Goal: Task Accomplishment & Management: Complete application form

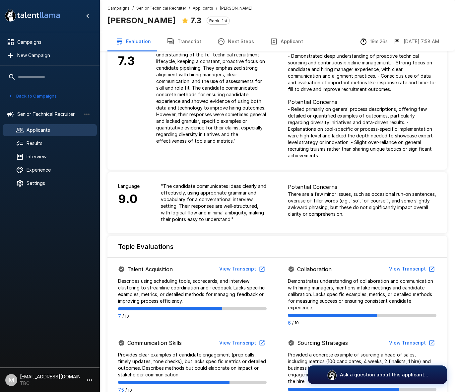
scroll to position [39, 0]
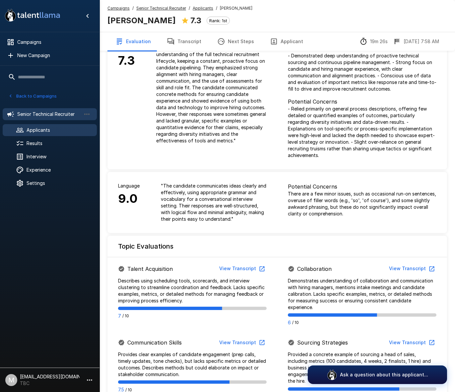
click at [37, 107] on li "Senior Technical Recruiter" at bounding box center [50, 113] width 94 height 17
click at [37, 115] on span "Senior Technical Recruiter" at bounding box center [49, 114] width 64 height 7
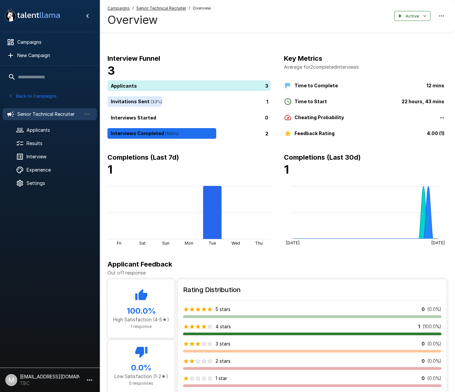
click at [154, 8] on u "Senior Technical Recruiter" at bounding box center [161, 8] width 50 height 5
click at [163, 10] on u "Senior Technical Recruiter" at bounding box center [161, 8] width 50 height 5
click at [112, 7] on u "Campaigns" at bounding box center [118, 8] width 22 height 5
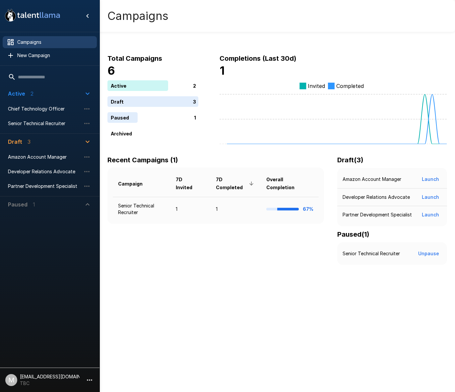
click at [85, 143] on icon "button" at bounding box center [88, 142] width 8 height 8
click at [86, 143] on icon "button" at bounding box center [88, 142] width 8 height 8
click at [27, 55] on span "New Campaign" at bounding box center [54, 55] width 74 height 7
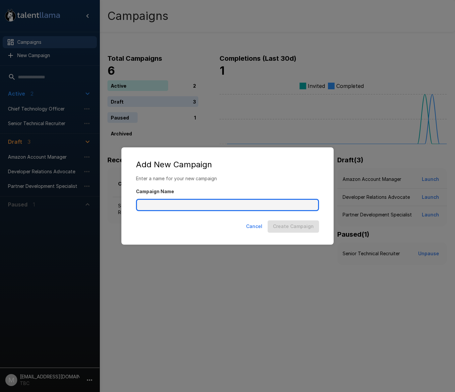
click at [174, 205] on input "Campaign Name" at bounding box center [227, 205] width 183 height 13
type input "**********"
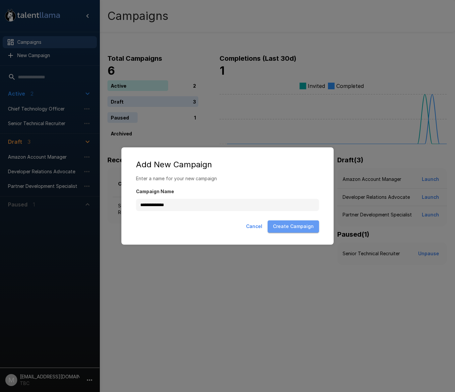
click at [300, 231] on button "Create Campaign" at bounding box center [293, 226] width 51 height 12
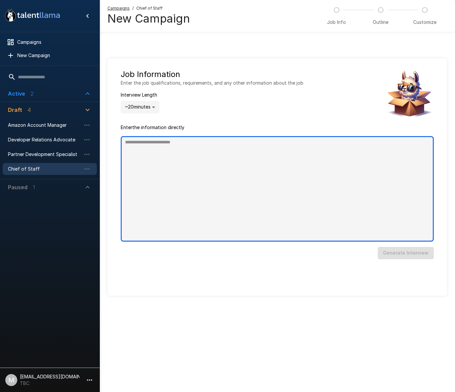
type textarea "*"
click at [149, 164] on textarea at bounding box center [277, 188] width 313 height 105
paste textarea "**********"
type textarea "**********"
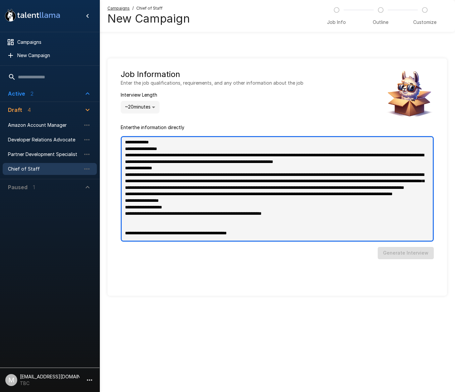
type textarea "*"
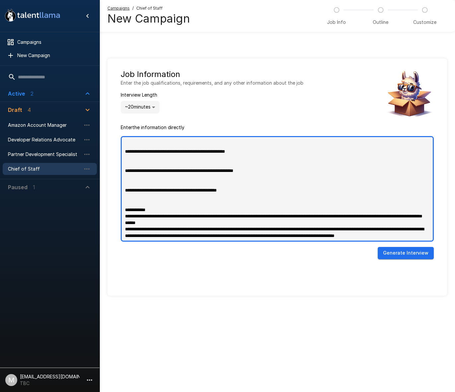
scroll to position [445, 0]
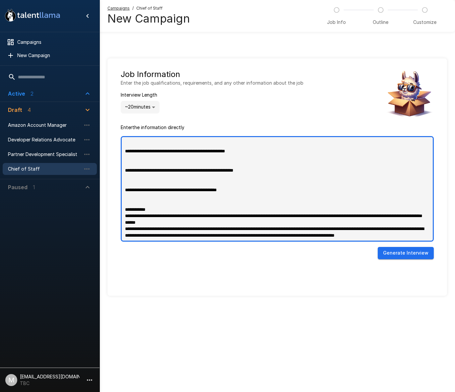
type textarea "**********"
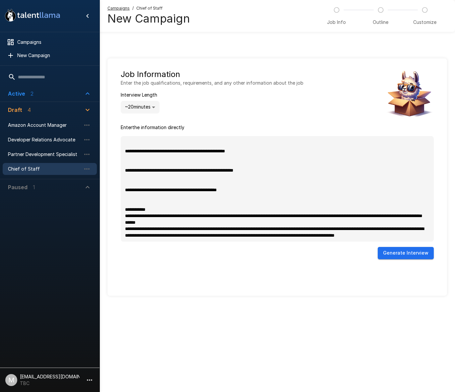
type textarea "*"
click at [409, 253] on button "Generate Interview" at bounding box center [406, 253] width 56 height 12
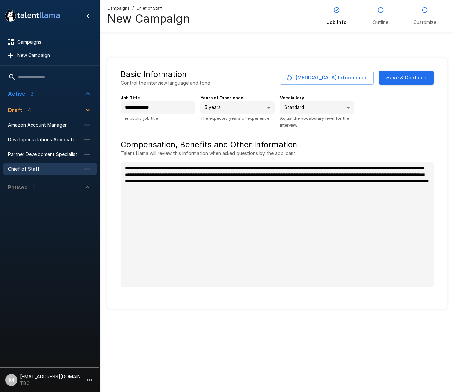
type textarea "*"
click at [403, 82] on button "Save & Continue" at bounding box center [406, 78] width 55 height 14
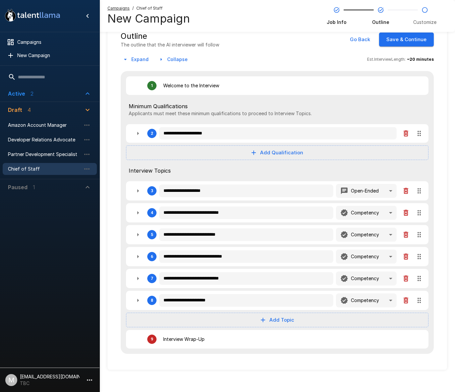
scroll to position [37, 0]
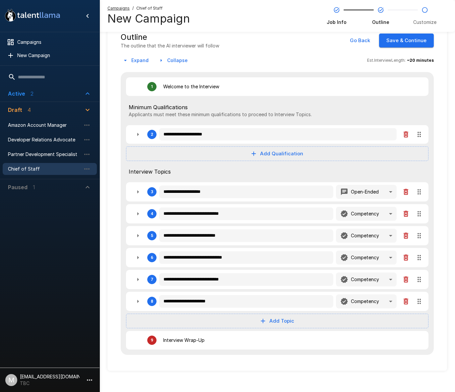
click at [405, 235] on icon "button" at bounding box center [406, 235] width 5 height 6
type textarea "*"
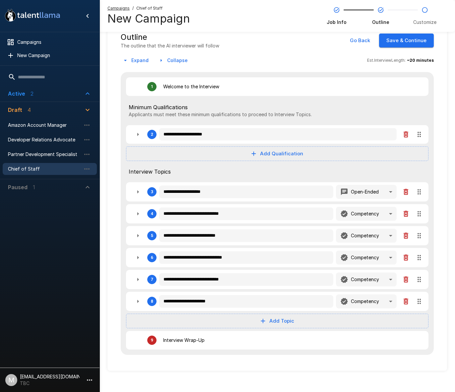
type textarea "*"
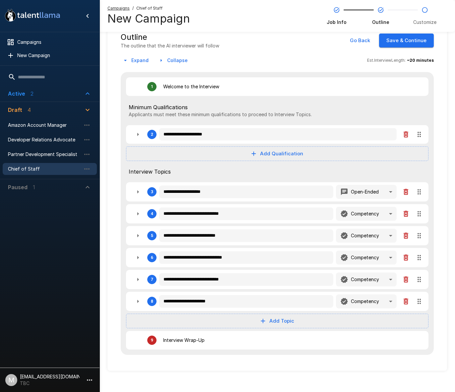
type textarea "*"
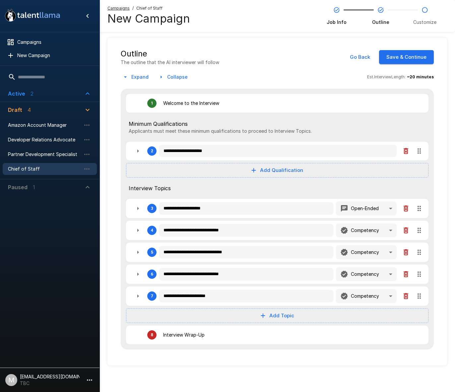
scroll to position [21, 0]
type textarea "*"
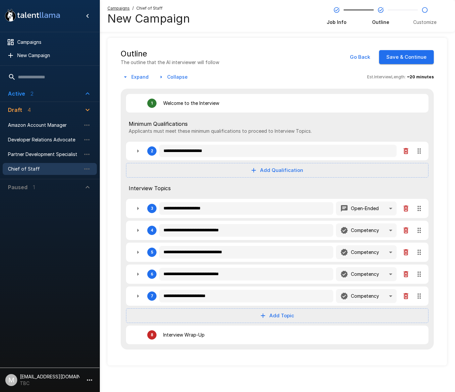
type textarea "*"
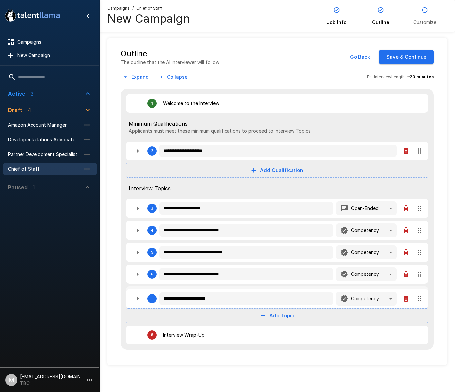
type textarea "*"
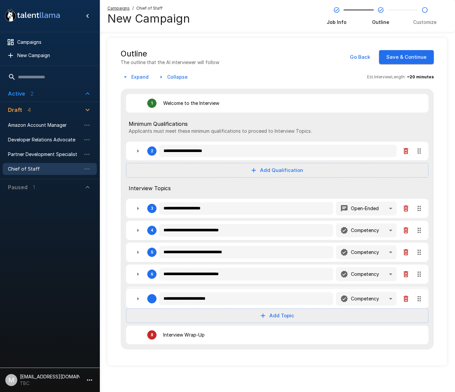
type textarea "*"
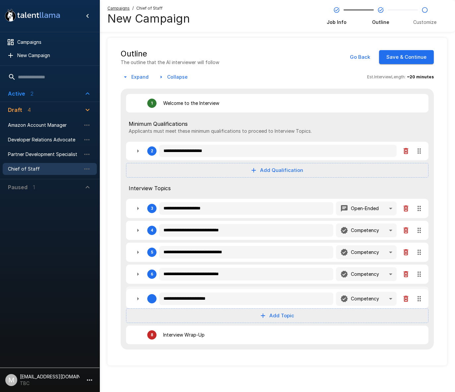
type textarea "*"
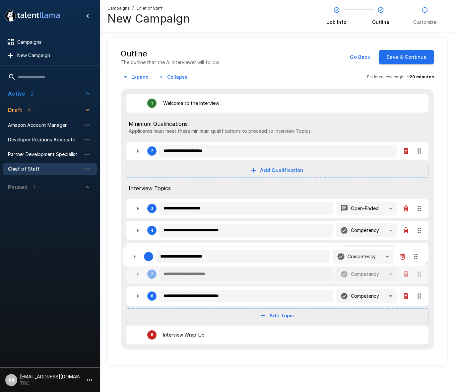
type textarea "*"
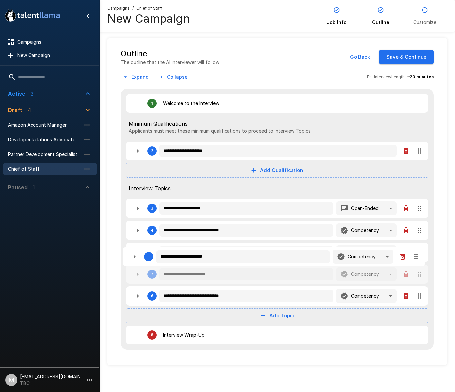
type textarea "*"
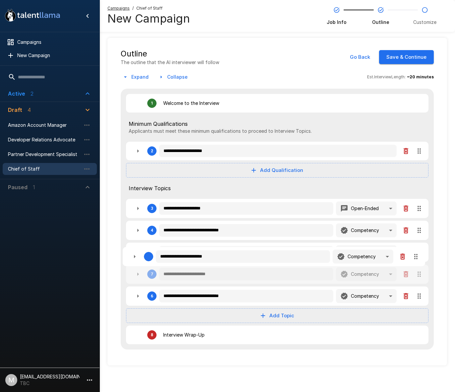
type textarea "*"
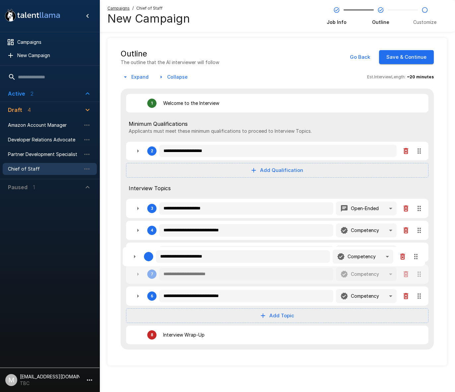
type textarea "*"
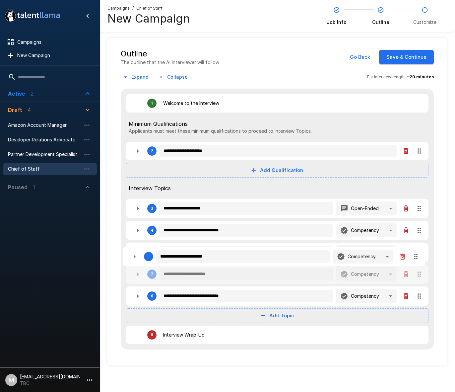
type textarea "*"
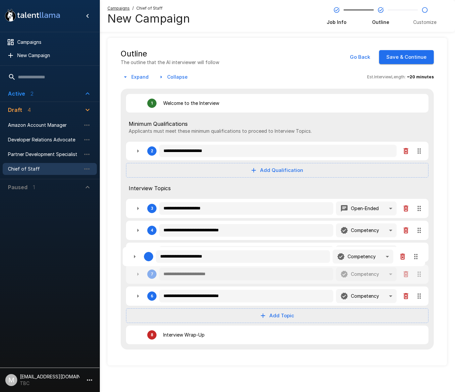
type textarea "*"
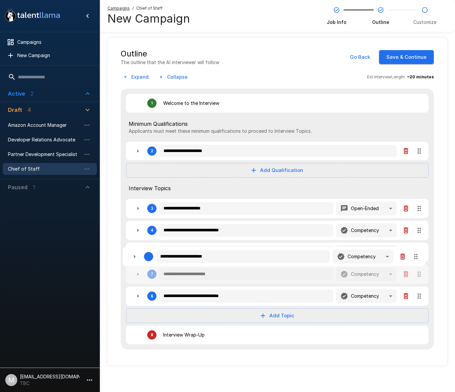
type textarea "*"
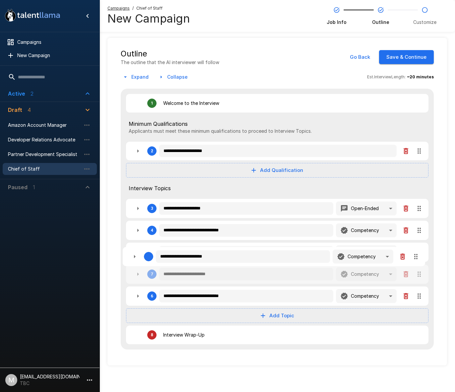
type textarea "*"
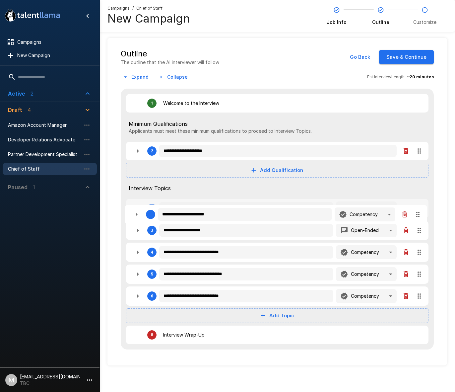
type textarea "*"
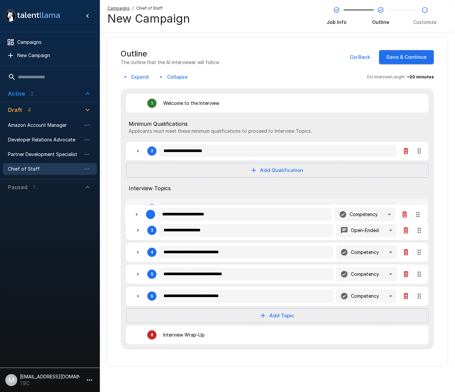
type textarea "*"
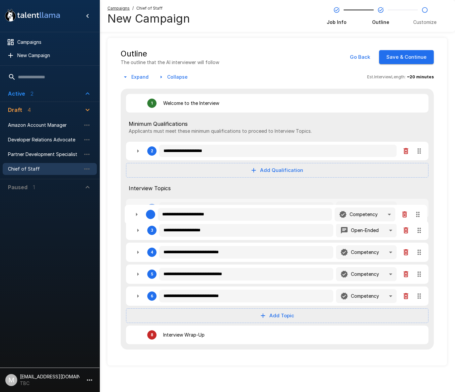
type textarea "*"
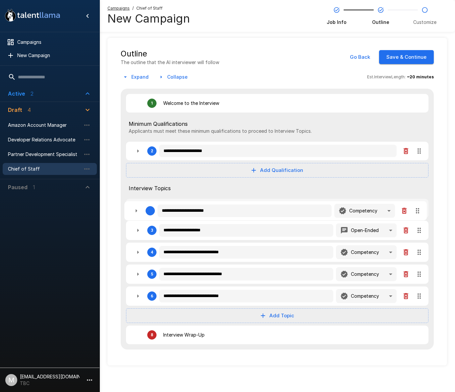
type textarea "*"
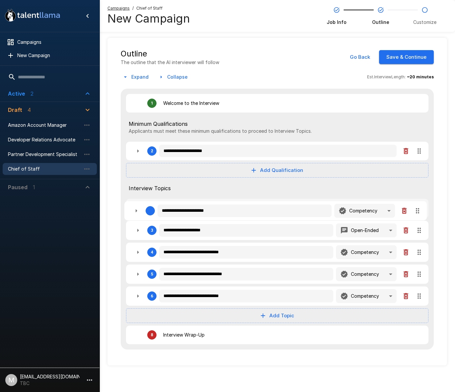
type textarea "*"
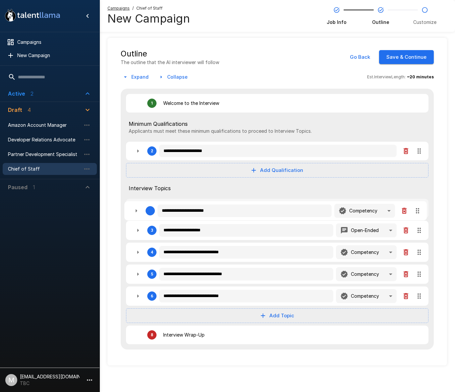
type textarea "*"
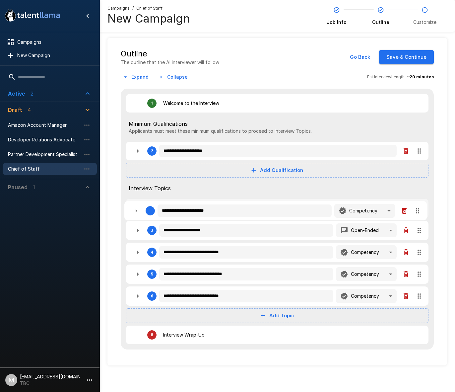
type textarea "*"
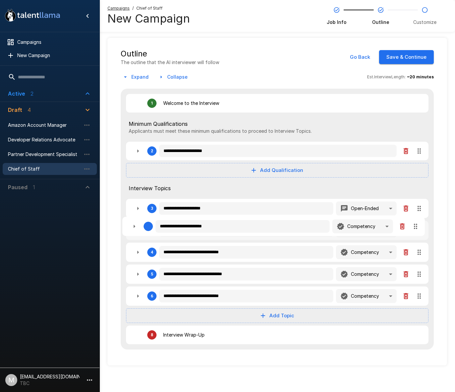
type textarea "*"
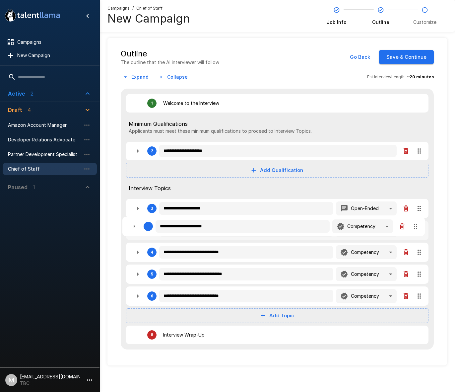
type textarea "*"
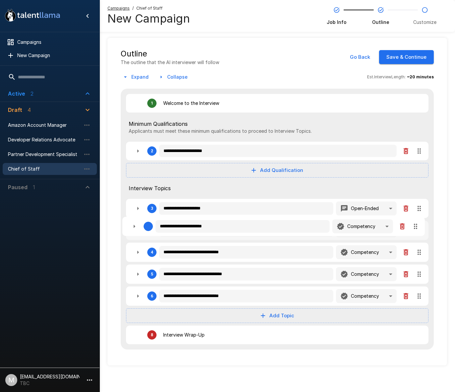
type textarea "*"
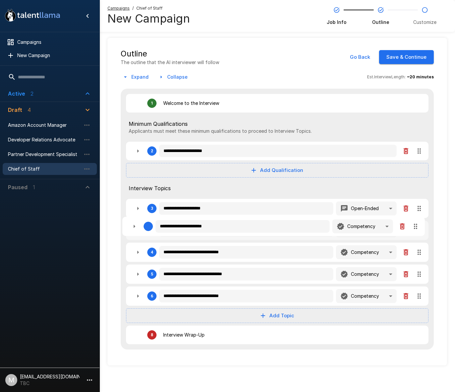
type textarea "*"
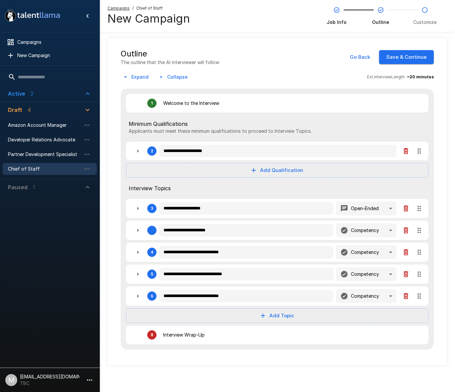
drag, startPoint x: 419, startPoint y: 296, endPoint x: 418, endPoint y: 226, distance: 69.3
click at [416, 229] on div "**********" at bounding box center [277, 219] width 313 height 261
type textarea "*"
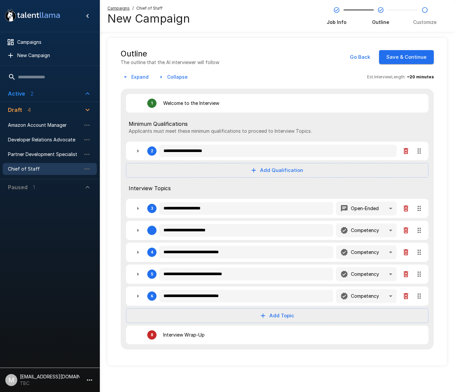
type textarea "*"
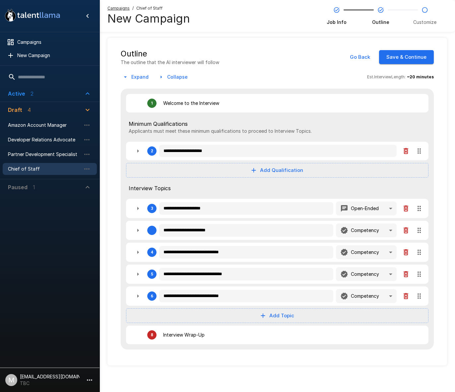
type textarea "*"
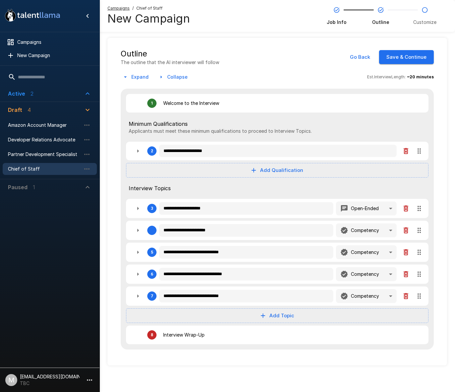
type textarea "*"
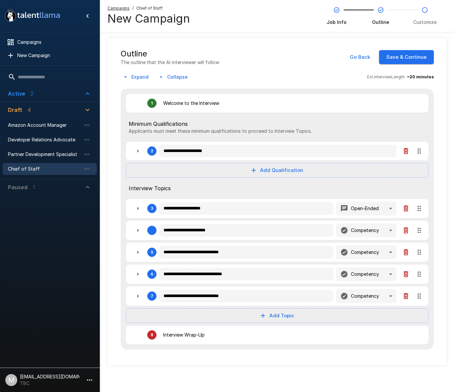
type textarea "*"
click at [139, 230] on icon "button" at bounding box center [138, 230] width 8 height 8
type textarea "*"
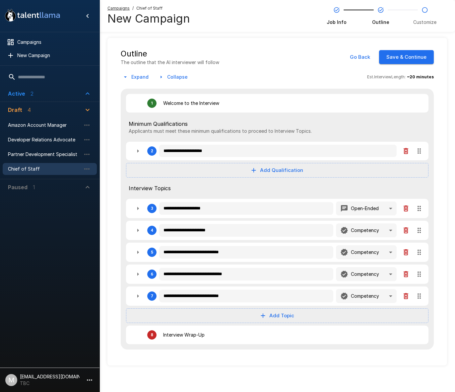
type textarea "*"
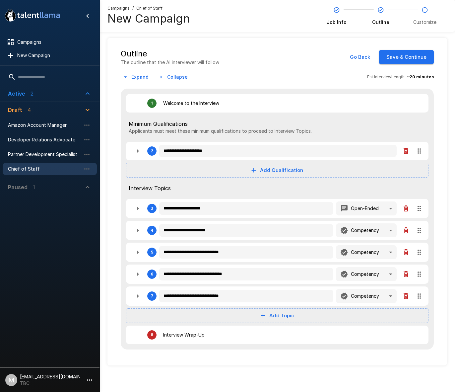
type textarea "*"
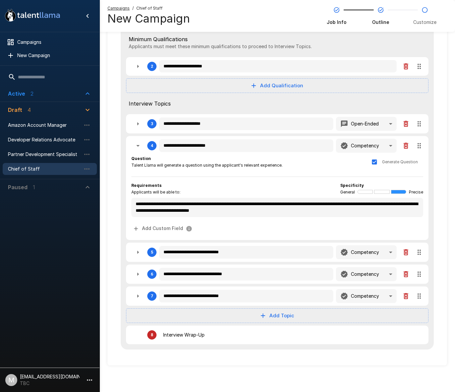
scroll to position [0, 0]
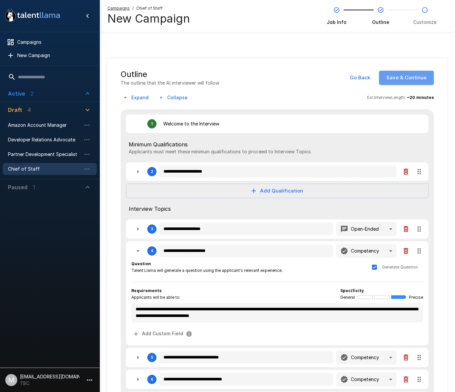
click at [412, 79] on button "Save & Continue" at bounding box center [406, 78] width 55 height 14
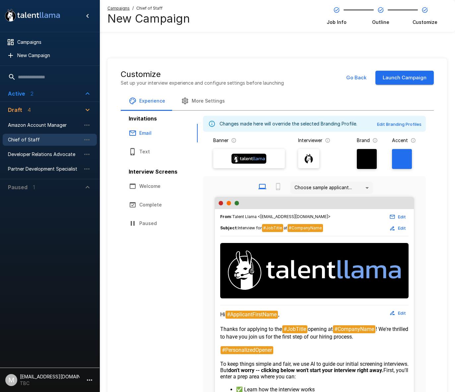
click at [409, 81] on button "Launch Campaign" at bounding box center [404, 78] width 58 height 14
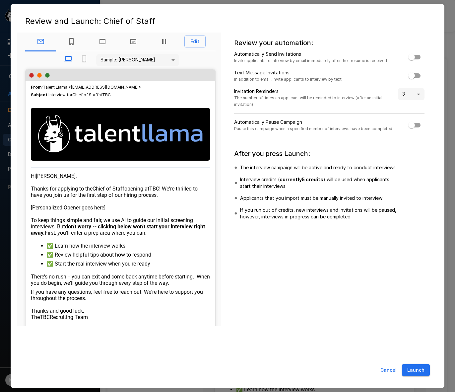
click at [389, 371] on button "Cancel" at bounding box center [389, 370] width 22 height 12
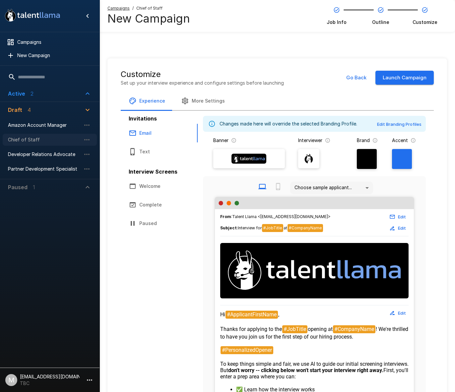
click at [25, 140] on span "Chief of Staff" at bounding box center [44, 139] width 73 height 7
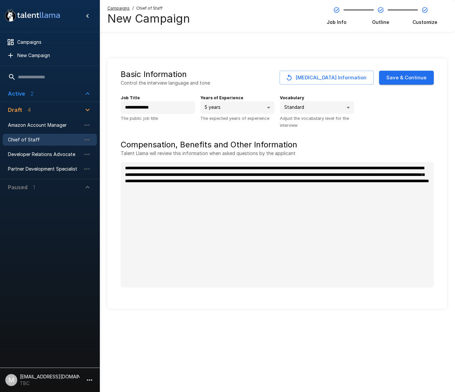
type textarea "*"
click at [27, 95] on div "Active 2" at bounding box center [21, 94] width 26 height 8
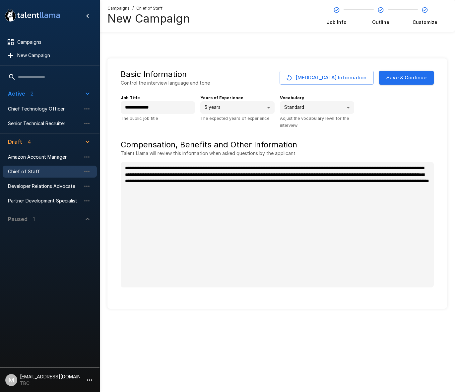
click at [34, 127] on div "Senior Technical Recruiter" at bounding box center [50, 123] width 94 height 12
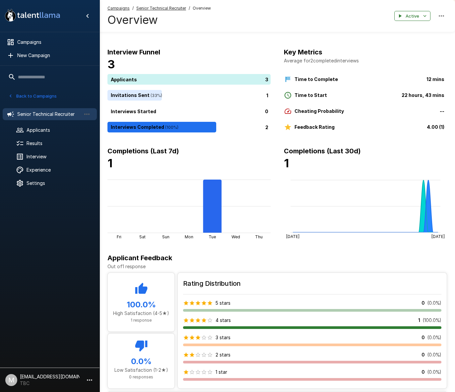
scroll to position [7, 0]
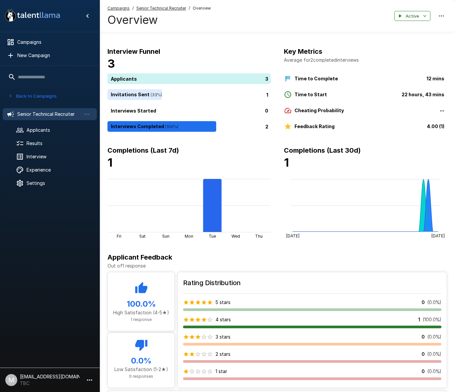
click at [163, 10] on u "Senior Technical Recruiter" at bounding box center [161, 8] width 50 height 5
click at [111, 8] on u "Campaigns" at bounding box center [118, 8] width 22 height 5
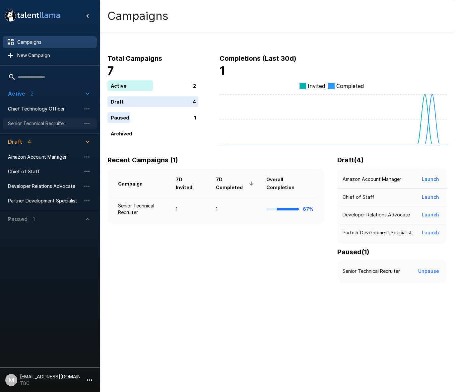
click at [40, 120] on span "Senior Technical Recruiter" at bounding box center [44, 123] width 73 height 7
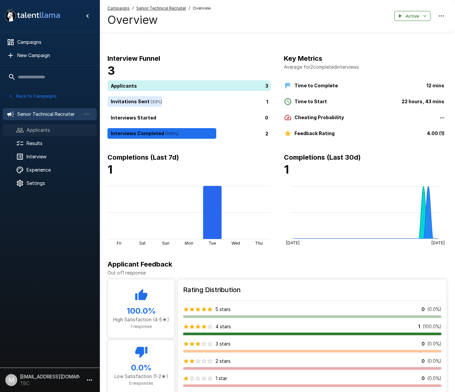
click at [47, 134] on div "Applicants" at bounding box center [50, 130] width 94 height 12
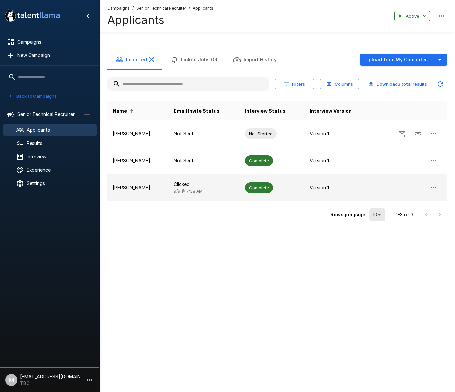
click at [147, 191] on td "[PERSON_NAME]" at bounding box center [137, 187] width 61 height 27
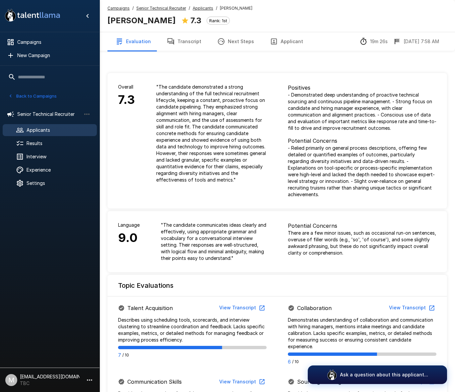
click at [181, 43] on button "Transcript" at bounding box center [184, 41] width 50 height 19
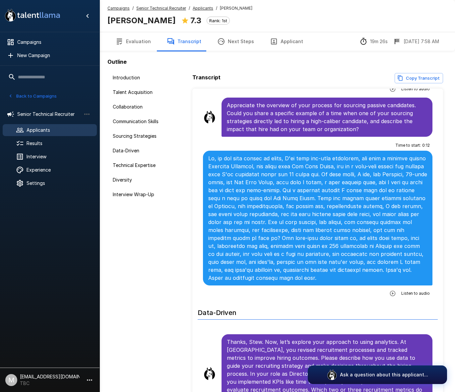
scroll to position [1044, 0]
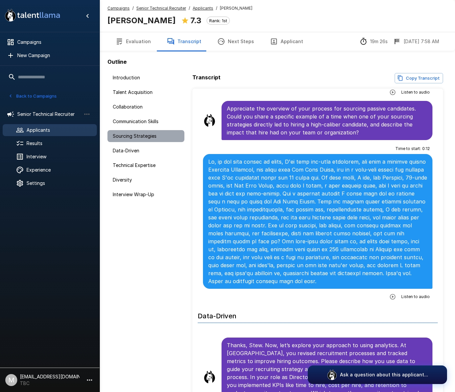
click at [127, 139] on div "Sourcing Strategies" at bounding box center [145, 136] width 77 height 12
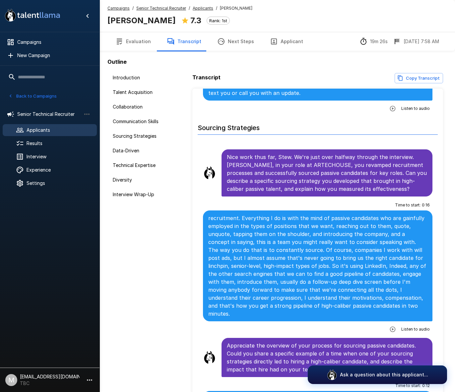
scroll to position [816, 0]
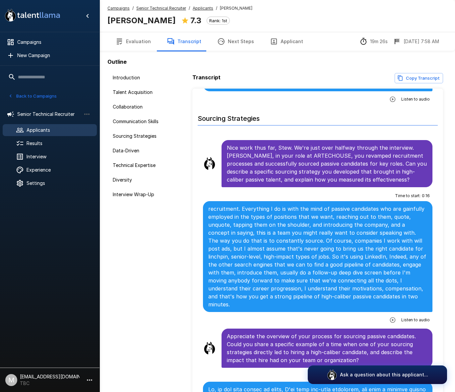
click at [394, 316] on icon "button" at bounding box center [392, 319] width 7 height 7
click at [365, 317] on icon "button" at bounding box center [365, 320] width 7 height 7
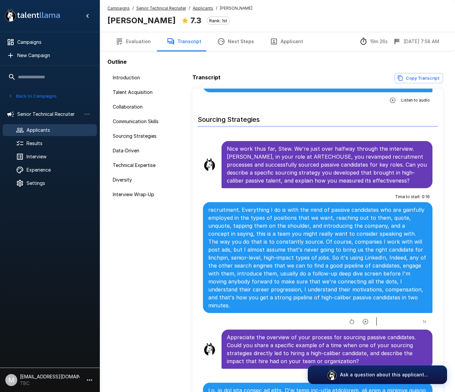
scroll to position [813, 0]
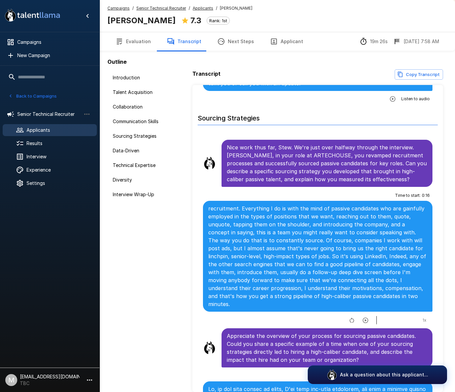
scroll to position [1, 0]
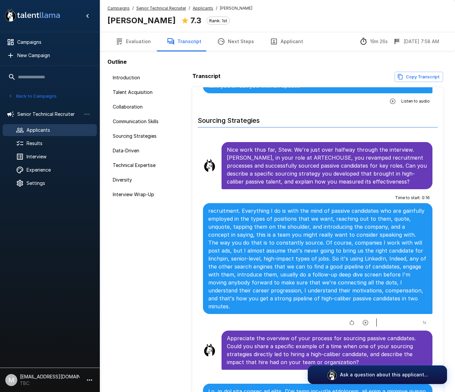
click at [237, 43] on button "Next Steps" at bounding box center [235, 41] width 53 height 19
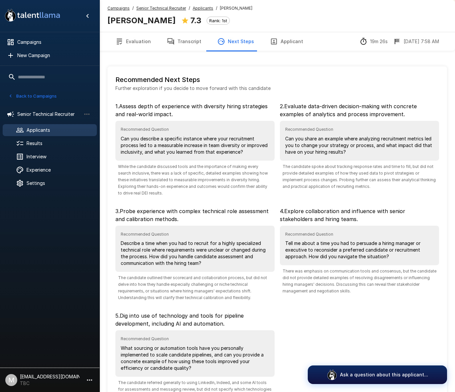
scroll to position [8, 0]
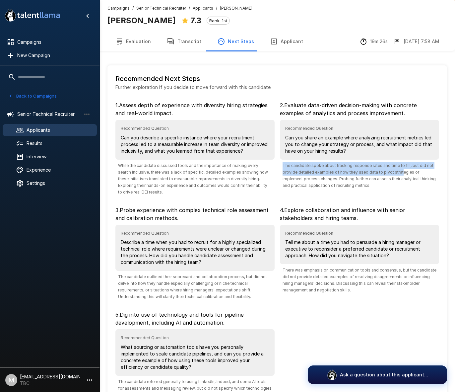
drag, startPoint x: 283, startPoint y: 165, endPoint x: 379, endPoint y: 190, distance: 99.2
click at [399, 170] on span "The candidate spoke about tracking response rates and time to fill, but did not…" at bounding box center [359, 175] width 159 height 27
click at [378, 188] on span "The candidate spoke about tracking response rates and time to fill, but did not…" at bounding box center [359, 175] width 159 height 27
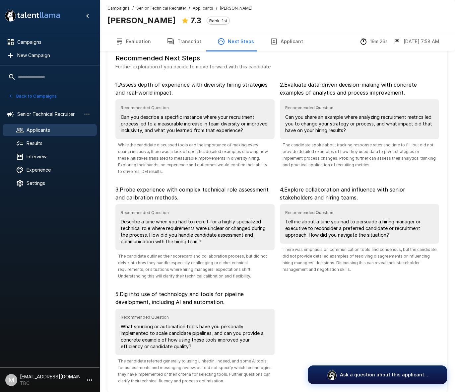
scroll to position [28, 0]
click at [278, 44] on button "Applicant" at bounding box center [286, 41] width 49 height 19
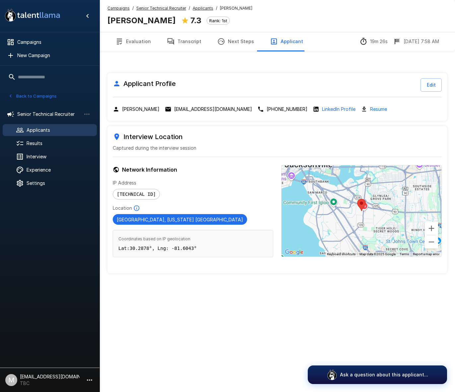
click at [142, 43] on button "Evaluation" at bounding box center [132, 41] width 51 height 19
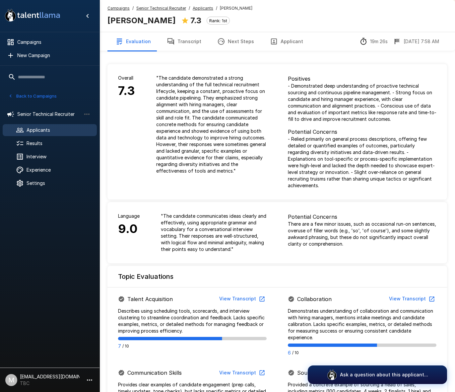
scroll to position [8, 0]
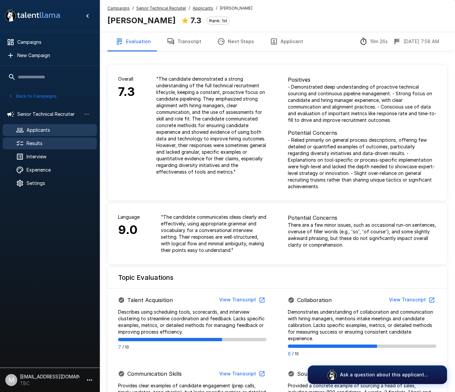
click at [59, 140] on span "Results" at bounding box center [59, 143] width 65 height 7
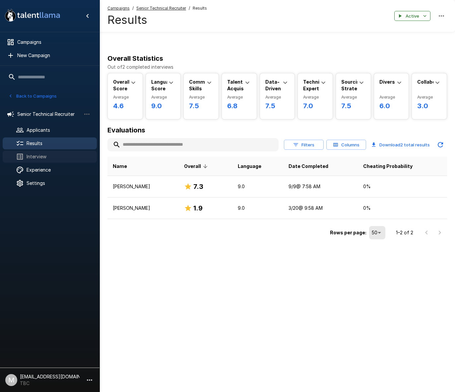
click at [31, 157] on span "Interview" at bounding box center [59, 156] width 65 height 7
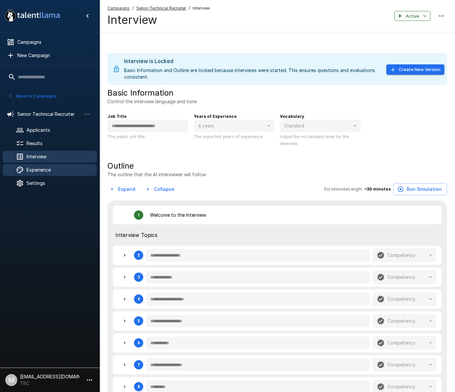
type textarea "*"
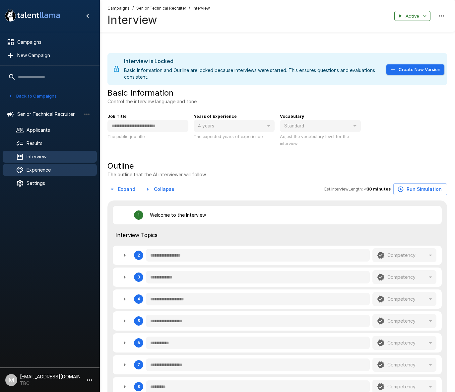
type textarea "*"
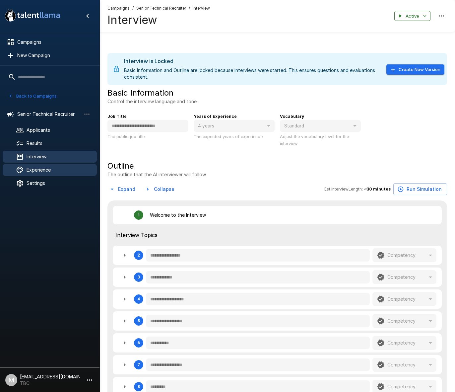
type textarea "*"
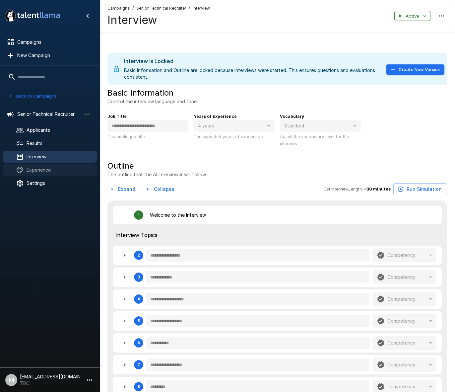
click at [53, 170] on span "Experience" at bounding box center [59, 169] width 65 height 7
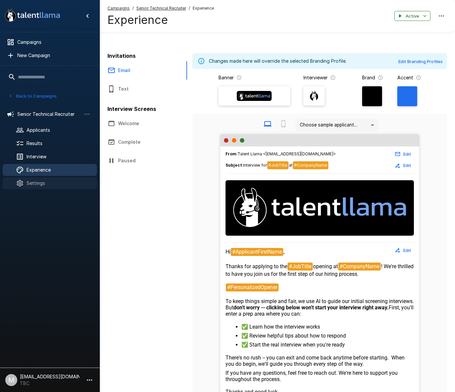
click at [30, 185] on span "Settings" at bounding box center [59, 183] width 65 height 7
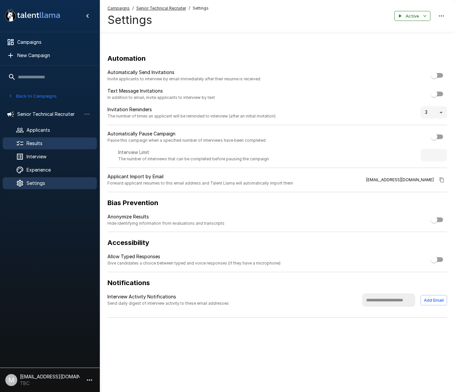
click at [34, 142] on span "Results" at bounding box center [59, 143] width 65 height 7
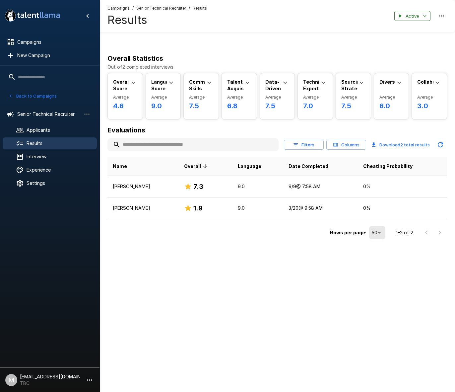
click at [75, 376] on li "M [EMAIL_ADDRESS][DOMAIN_NAME] TBC" at bounding box center [49, 378] width 99 height 21
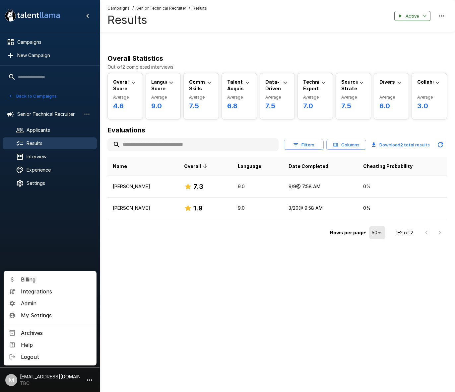
click at [48, 276] on span "Billing" at bounding box center [56, 279] width 70 height 8
